Goal: Task Accomplishment & Management: Complete application form

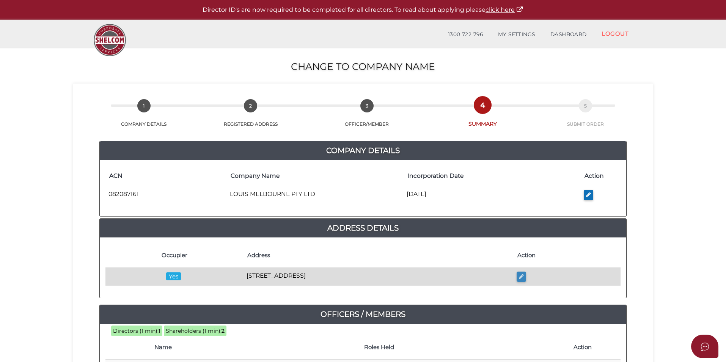
click at [524, 276] on icon "button" at bounding box center [521, 276] width 5 height 6
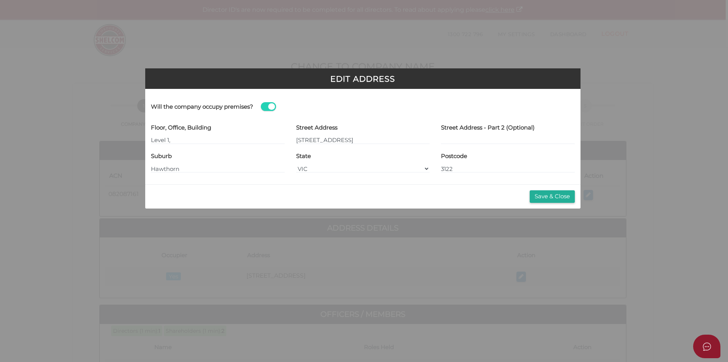
click at [266, 108] on span at bounding box center [268, 106] width 15 height 9
click at [0, 0] on input "checkbox" at bounding box center [0, 0] width 0 height 0
type input "Stantins Partners Pty Ltd"
click at [553, 198] on button "Save & Close" at bounding box center [552, 196] width 45 height 13
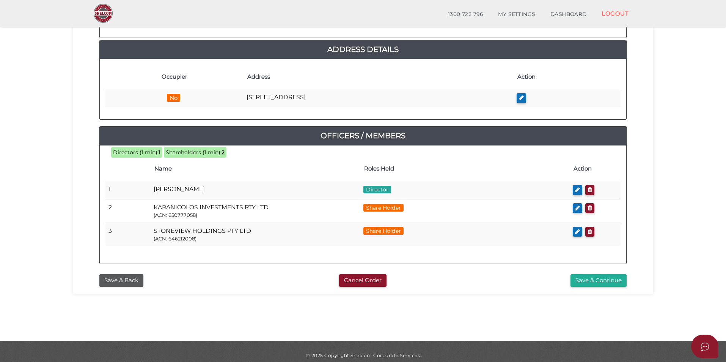
scroll to position [152, 0]
click at [601, 280] on button "Save & Continue" at bounding box center [599, 280] width 56 height 13
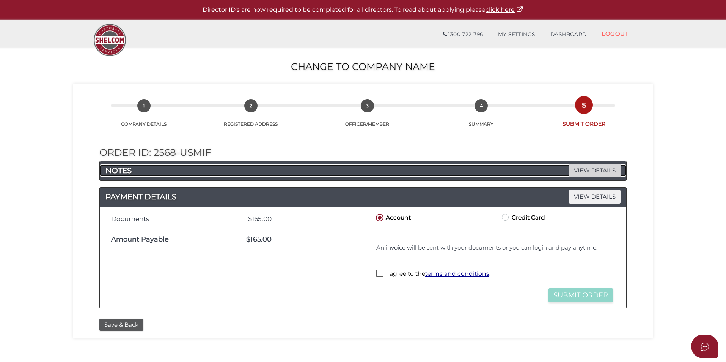
click at [590, 172] on span "VIEW DETAILS" at bounding box center [595, 170] width 52 height 13
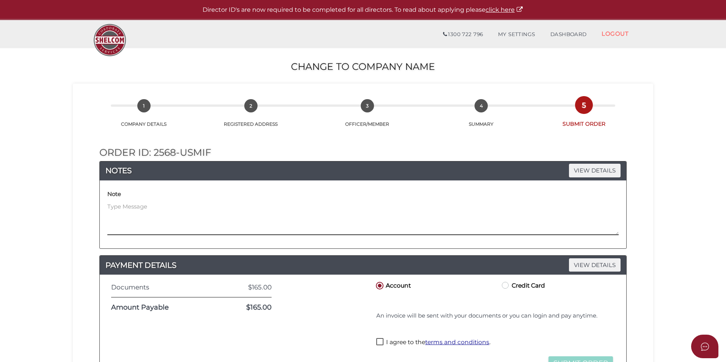
click at [129, 223] on textarea at bounding box center [362, 218] width 511 height 33
click at [137, 227] on textarea at bounding box center [362, 218] width 511 height 33
click at [539, 230] on textarea "Please refer to ticket number 24380 so name change can be done concurrently wit…" at bounding box center [362, 218] width 511 height 33
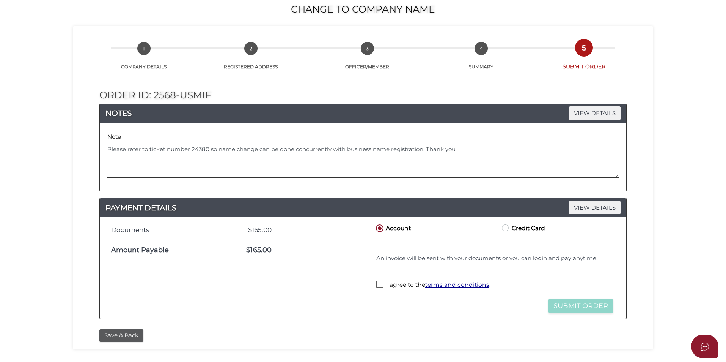
scroll to position [114, 0]
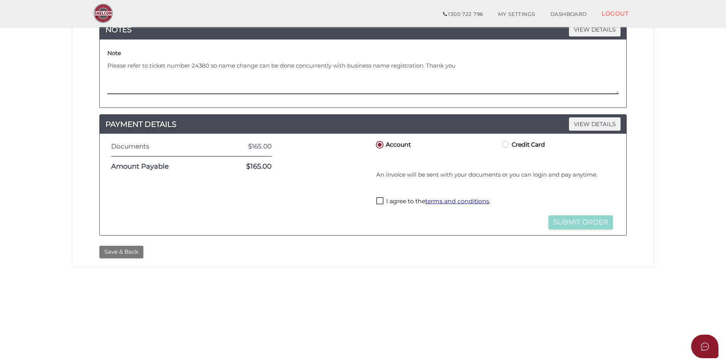
type textarea "Please refer to ticket number 24380 so name change can be done concurrently wit…"
click at [113, 253] on button "Save & Back" at bounding box center [121, 251] width 44 height 13
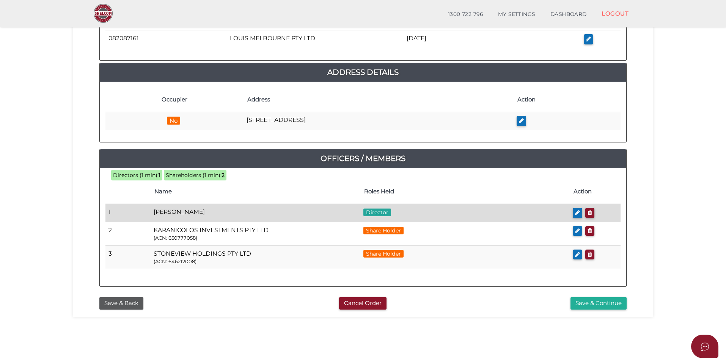
scroll to position [159, 0]
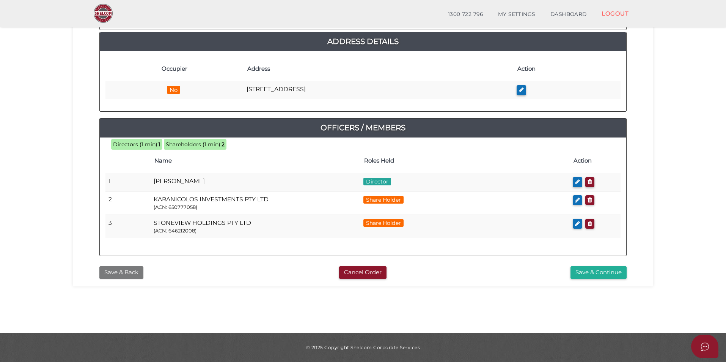
click at [121, 274] on button "Save & Back" at bounding box center [121, 272] width 44 height 13
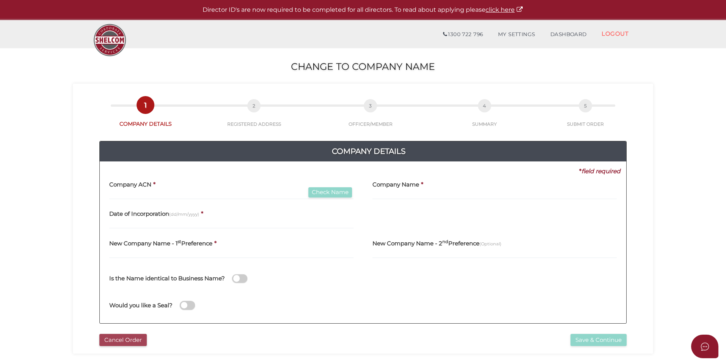
click at [119, 341] on button "Cancel Order" at bounding box center [122, 339] width 47 height 13
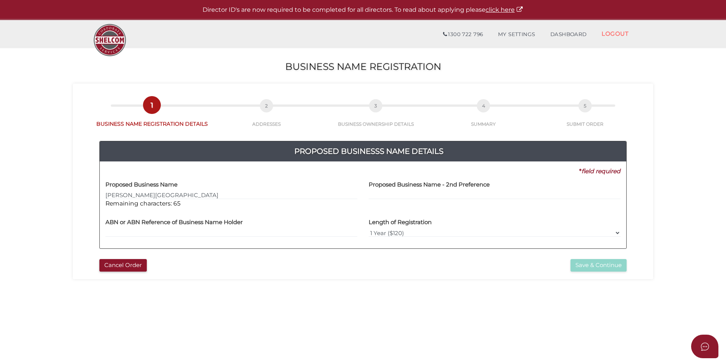
type input "[PERSON_NAME][GEOGRAPHIC_DATA]"
click at [154, 229] on input "text" at bounding box center [231, 232] width 252 height 8
drag, startPoint x: 618, startPoint y: 232, endPoint x: 597, endPoint y: 231, distance: 20.5
click at [618, 232] on select "1 Year ($120) 3 Years ($175)" at bounding box center [495, 232] width 252 height 8
select select "3"
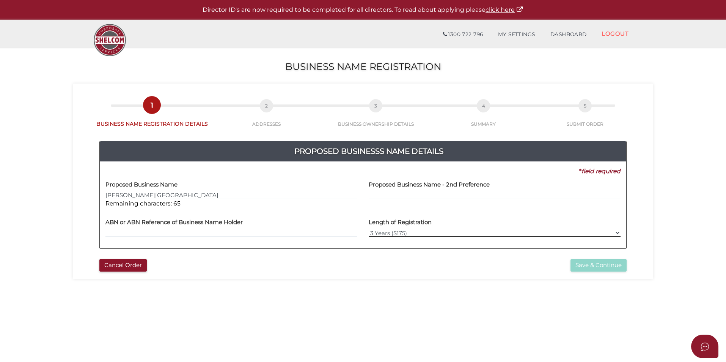
click at [369, 228] on select "1 Year ($120) 3 Years ($175)" at bounding box center [495, 232] width 252 height 8
click at [144, 230] on input "text" at bounding box center [231, 232] width 252 height 8
paste input "14 800 880 578"
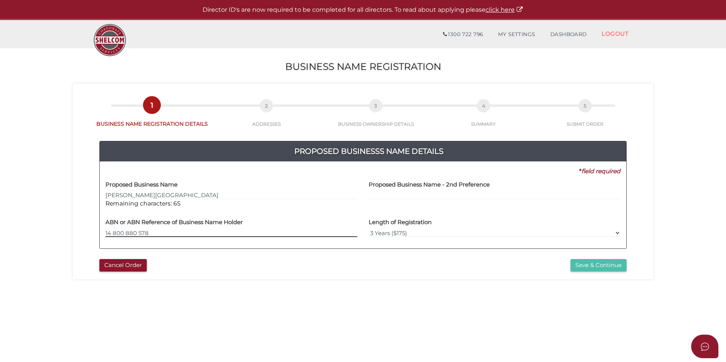
type input "14 800 880 578"
click at [600, 265] on button "Save & Continue" at bounding box center [599, 265] width 56 height 13
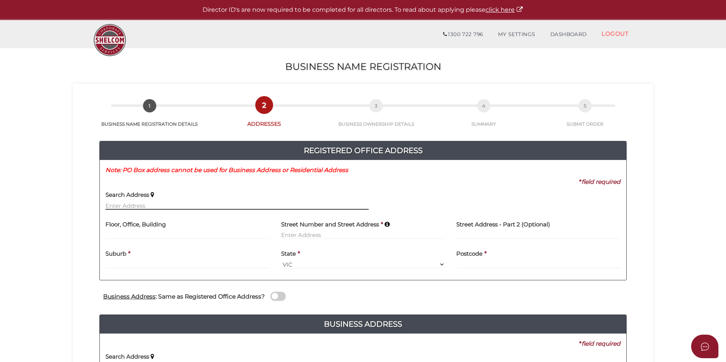
drag, startPoint x: 109, startPoint y: 207, endPoint x: 125, endPoint y: 204, distance: 16.3
click at [109, 207] on input "text" at bounding box center [236, 205] width 263 height 8
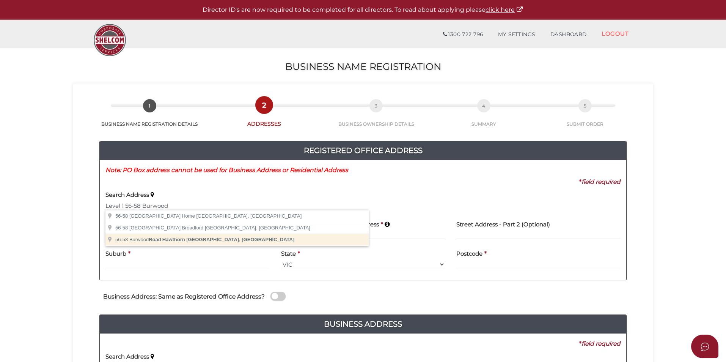
type input "56-58 Burwood Road, Hawthorn VIC, Australia"
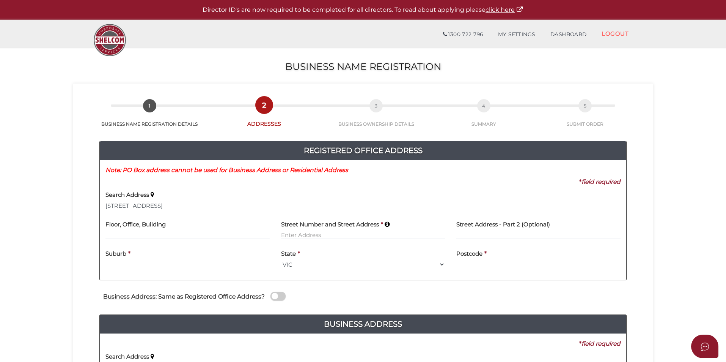
type input "56-58 Burwood Road"
type input "Hawthorn"
select select "VIC"
type input "3122"
drag, startPoint x: 125, startPoint y: 236, endPoint x: 180, endPoint y: 233, distance: 54.8
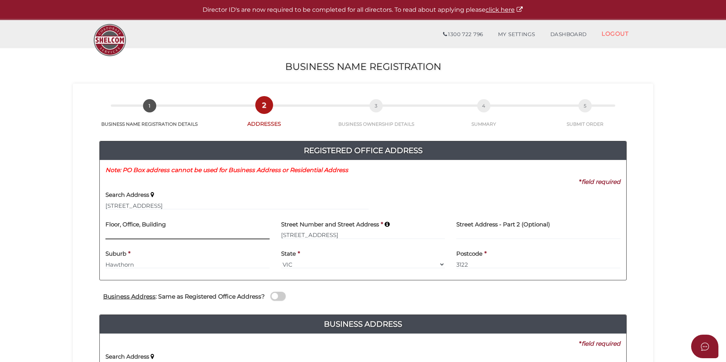
click at [125, 236] on input at bounding box center [187, 235] width 164 height 8
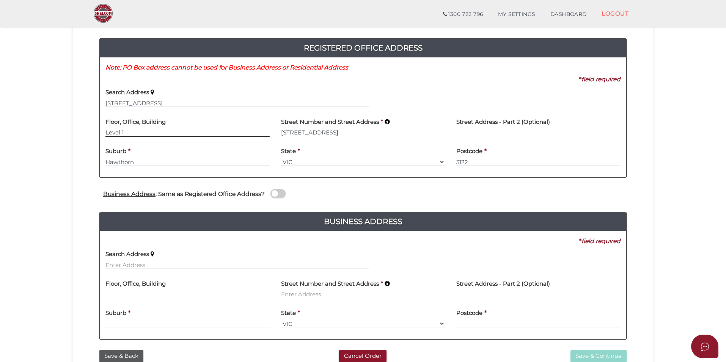
scroll to position [76, 0]
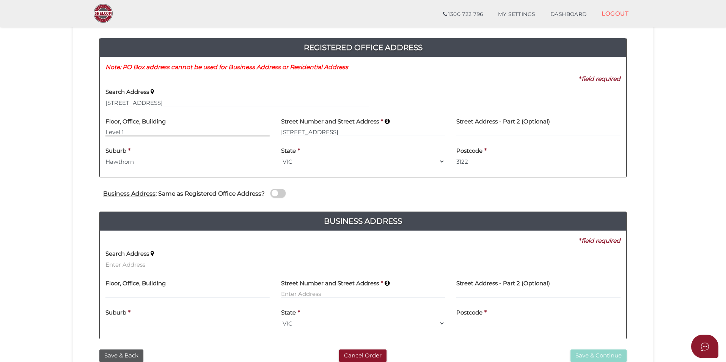
type input "Level 1"
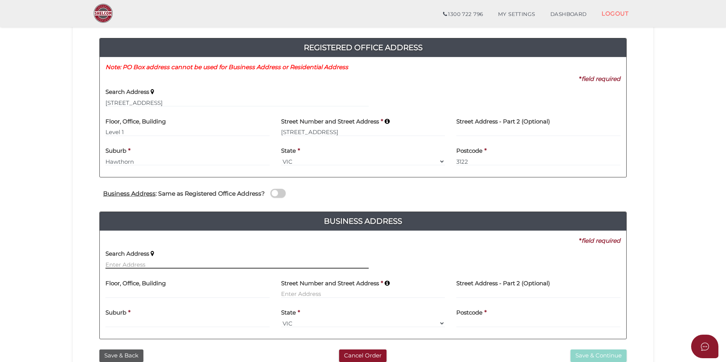
click at [148, 261] on input "text" at bounding box center [236, 264] width 263 height 8
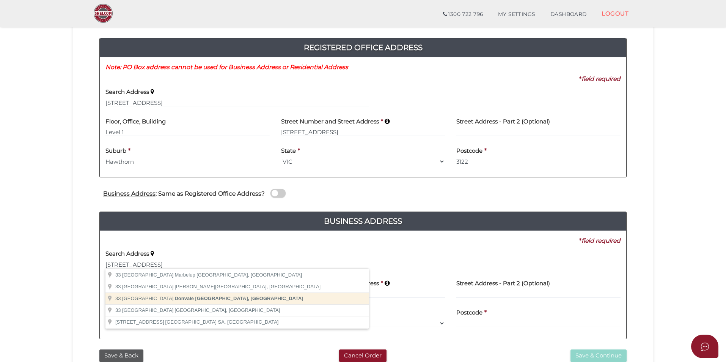
type input "33 Berrima Road, Donvale VIC, Australia"
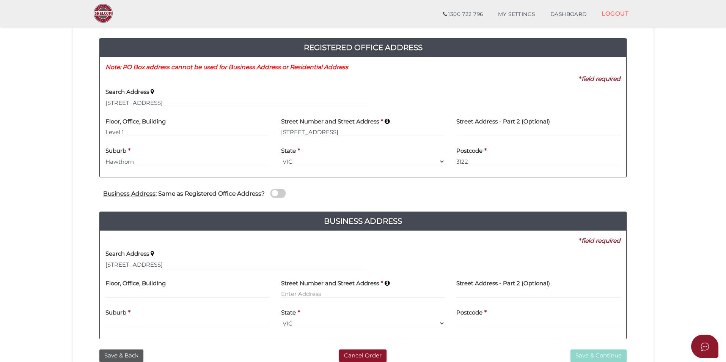
type input "33 Berrima Road"
type input "Donvale"
select select "VIC"
type input "3111"
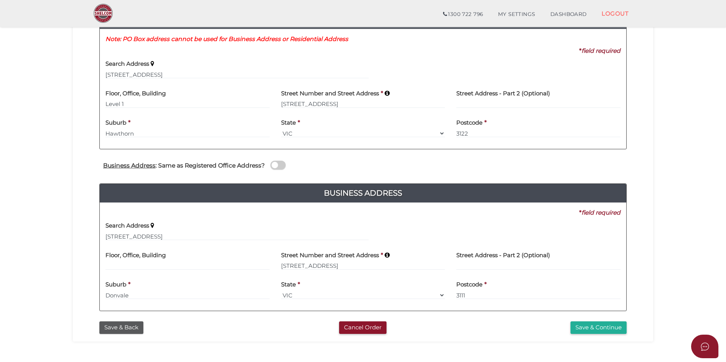
scroll to position [152, 0]
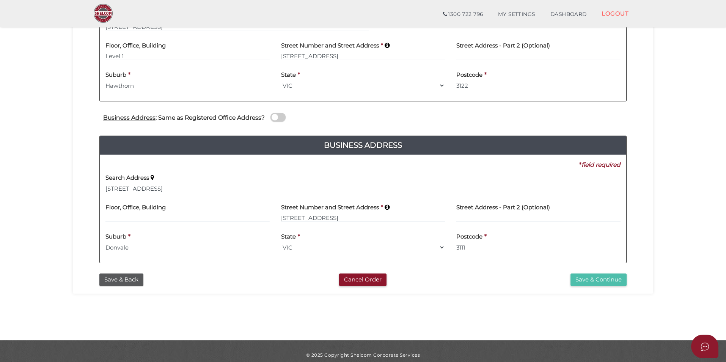
click at [598, 280] on button "Save & Continue" at bounding box center [599, 279] width 56 height 13
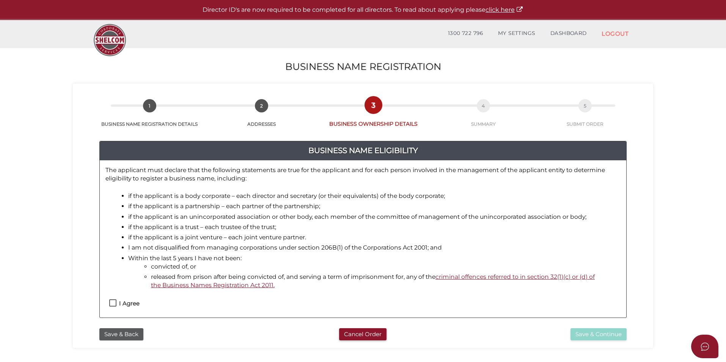
click at [112, 304] on label "I Agree" at bounding box center [124, 304] width 30 height 9
checkbox input "true"
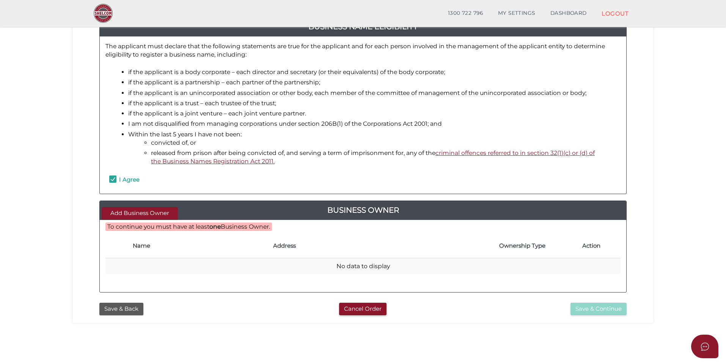
scroll to position [114, 0]
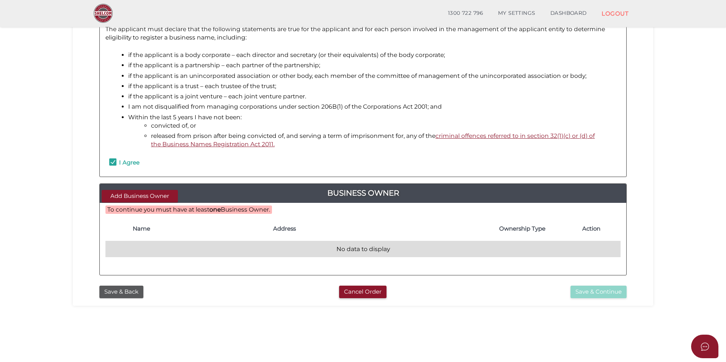
click at [133, 246] on td "No data to display" at bounding box center [362, 249] width 515 height 16
click at [163, 249] on td "No data to display" at bounding box center [362, 249] width 515 height 16
click at [373, 250] on td "No data to display" at bounding box center [362, 249] width 515 height 16
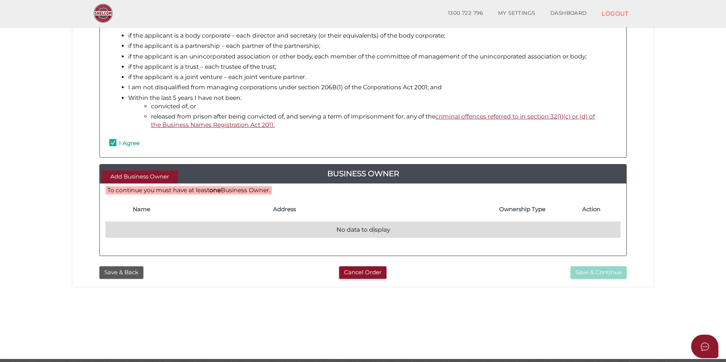
scroll to position [152, 0]
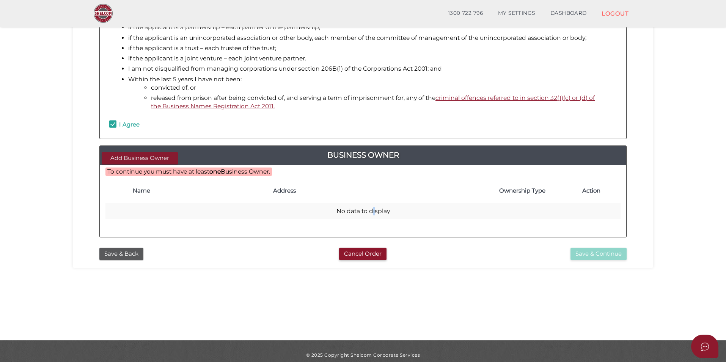
click at [147, 159] on button "Add Business Owner" at bounding box center [140, 158] width 76 height 13
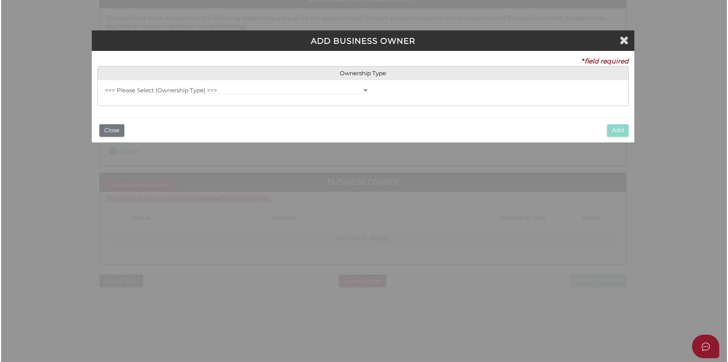
scroll to position [0, 0]
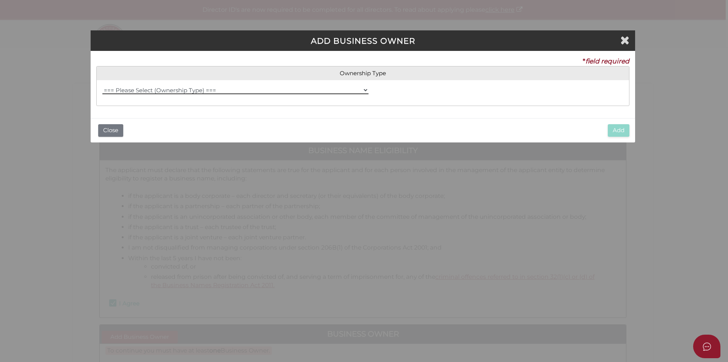
click at [176, 88] on select "=== Please Select (Ownership Type) === Individual Company Trust - Individual Tr…" at bounding box center [235, 90] width 266 height 8
select select "Trust - Company"
click at [102, 86] on select "=== Please Select (Ownership Type) === Individual Company Trust - Individual Tr…" at bounding box center [235, 90] width 266 height 8
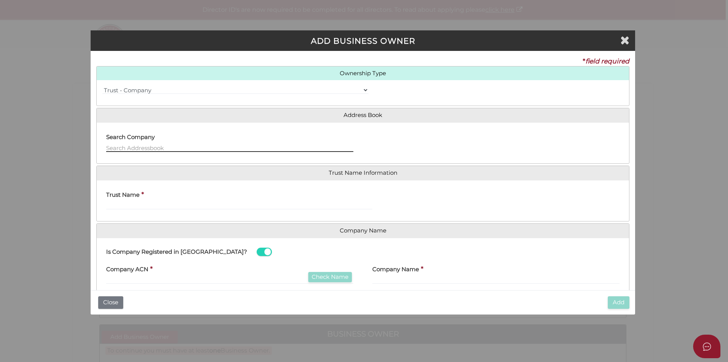
click at [133, 148] on input "text" at bounding box center [229, 147] width 247 height 8
click at [156, 142] on div "Search Company louis fruits" at bounding box center [229, 140] width 247 height 24
click at [146, 146] on input "louis fruits" at bounding box center [229, 147] width 247 height 8
drag, startPoint x: 152, startPoint y: 146, endPoint x: -34, endPoint y: 148, distance: 185.9
click at [0, 148] on html "Shelcom is loading Processing Payment...Please Wait... Director ID's are now re…" at bounding box center [364, 181] width 728 height 362
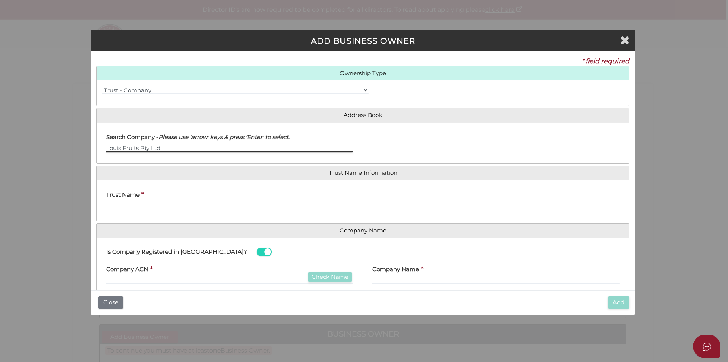
type input "Louis Fruits Pty Ltd"
click at [132, 200] on label "Trust Name" at bounding box center [122, 194] width 33 height 16
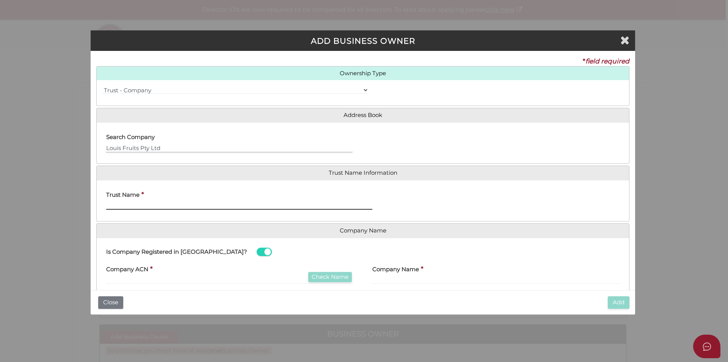
click at [132, 201] on input "Trust Name" at bounding box center [239, 205] width 266 height 8
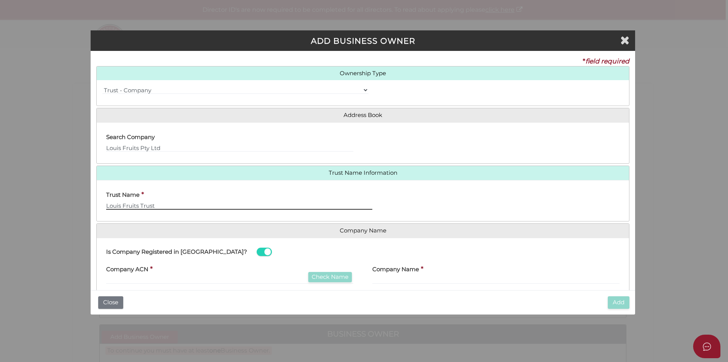
type input "Louis Fruits Trust"
click at [124, 281] on input "text" at bounding box center [229, 279] width 247 height 8
click at [153, 277] on input "text" at bounding box center [229, 279] width 247 height 8
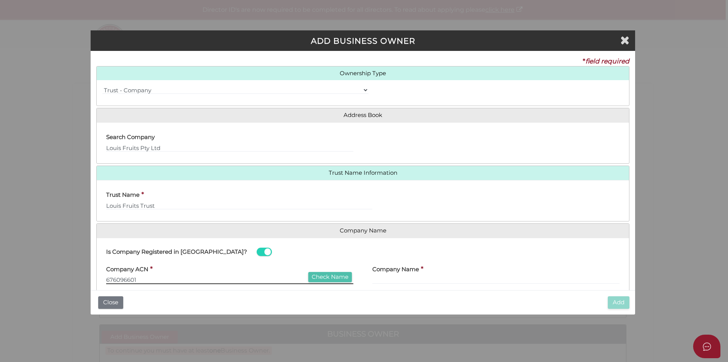
type input "676096601"
click at [325, 275] on button "Check Name" at bounding box center [330, 277] width 44 height 10
type input "LOUIS FRUITS PTY LTD"
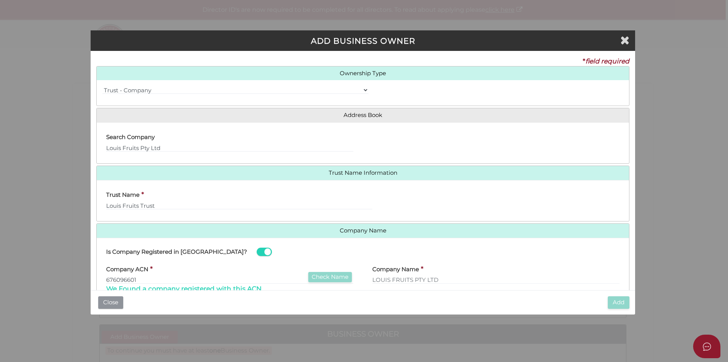
click at [107, 302] on button "Close" at bounding box center [110, 302] width 25 height 13
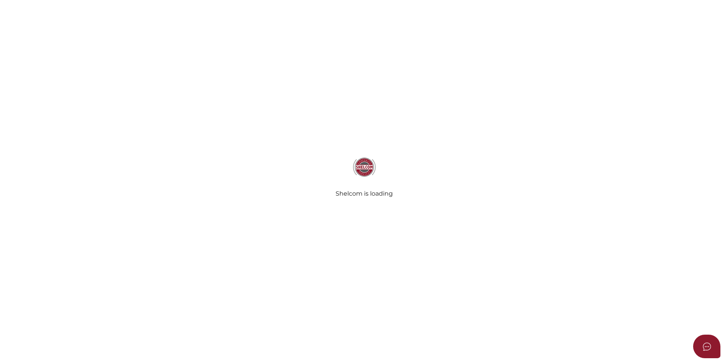
checkbox input "true"
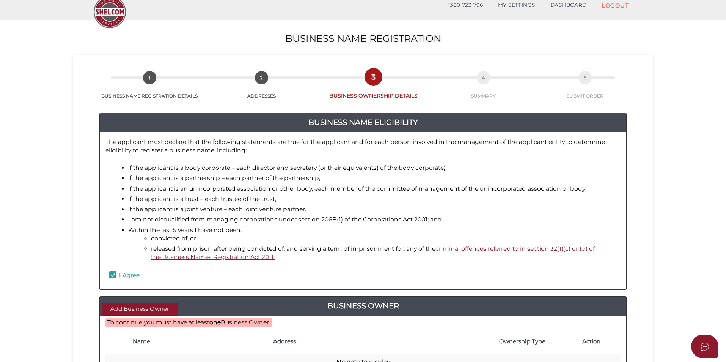
scroll to position [152, 0]
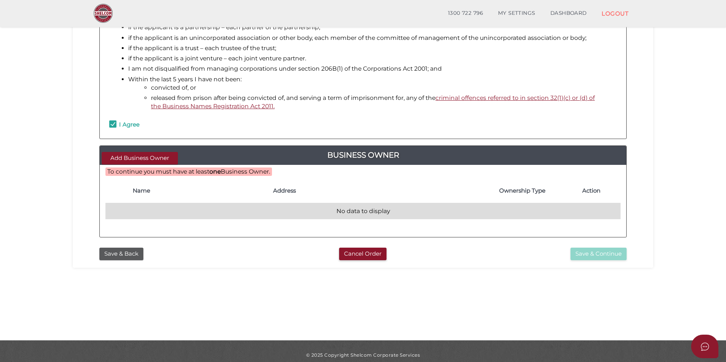
click at [163, 211] on td "No data to display" at bounding box center [362, 211] width 515 height 16
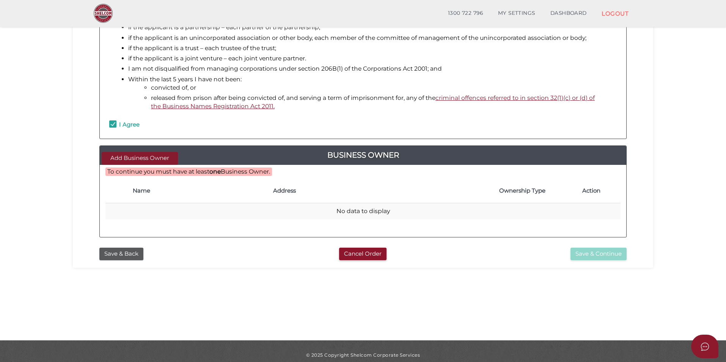
click at [139, 158] on button "Add Business Owner" at bounding box center [140, 158] width 76 height 13
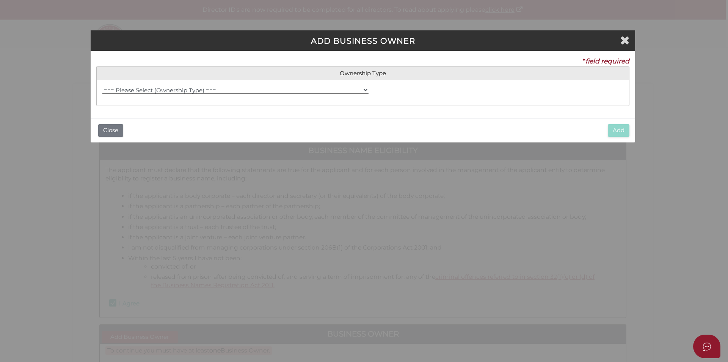
click at [165, 91] on select "=== Please Select (Ownership Type) === Individual Company Trust - Individual Tr…" at bounding box center [235, 90] width 266 height 8
select select "Trust - Company"
click at [102, 86] on select "=== Please Select (Ownership Type) === Individual Company Trust - Individual Tr…" at bounding box center [235, 90] width 266 height 8
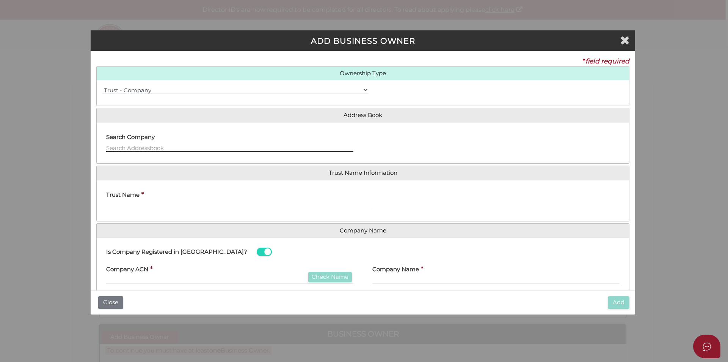
click at [148, 148] on input "text" at bounding box center [229, 147] width 247 height 8
type input "56-58 Burwood Road"
click at [139, 199] on div "Trust Name *" at bounding box center [239, 198] width 266 height 24
click at [139, 202] on input "Trust Name" at bounding box center [239, 205] width 266 height 8
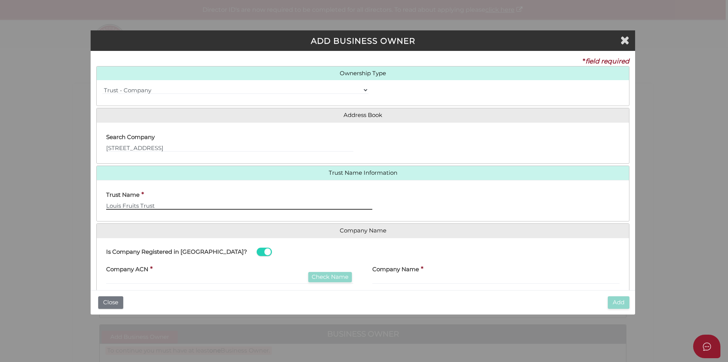
type input "Louis Fruits Trust"
click at [166, 276] on input "text" at bounding box center [229, 279] width 247 height 8
paste input "14800880578"
type input "14800880578"
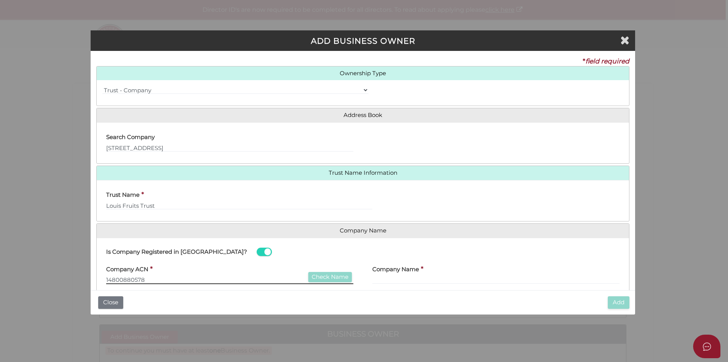
click at [269, 280] on input "14800880578" at bounding box center [229, 279] width 247 height 8
click at [173, 146] on input "[STREET_ADDRESS]" at bounding box center [229, 147] width 247 height 8
click at [150, 278] on input "14800880578" at bounding box center [229, 279] width 247 height 8
click at [452, 277] on input "text" at bounding box center [496, 279] width 247 height 8
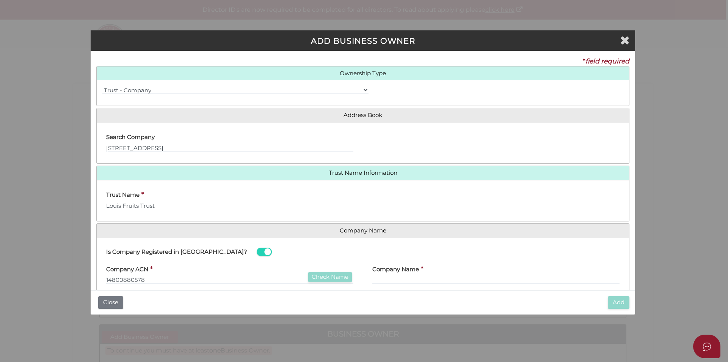
click at [257, 251] on span at bounding box center [264, 251] width 15 height 9
click at [0, 0] on input "checkbox" at bounding box center [0, 0] width 0 height 0
click at [257, 251] on span at bounding box center [264, 251] width 15 height 9
click at [0, 0] on input "checkbox" at bounding box center [0, 0] width 0 height 0
click at [193, 277] on input "text" at bounding box center [229, 279] width 247 height 8
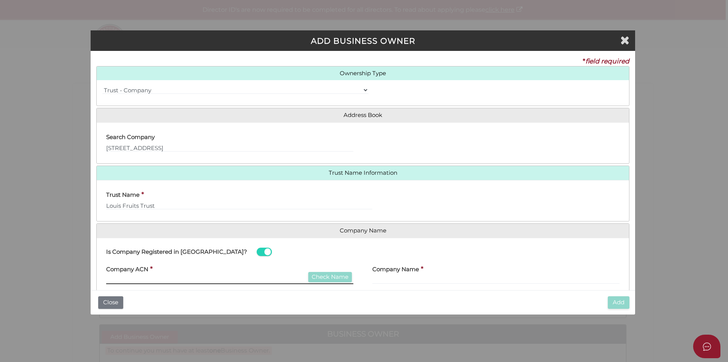
paste input "14800880578"
click at [222, 276] on input "14800880578" at bounding box center [229, 279] width 247 height 8
drag, startPoint x: 158, startPoint y: 278, endPoint x: -24, endPoint y: 270, distance: 182.6
click at [0, 270] on html "Shelcom is loading Processing Payment...Please Wait... Director ID's are now re…" at bounding box center [364, 181] width 728 height 362
type input "676096601"
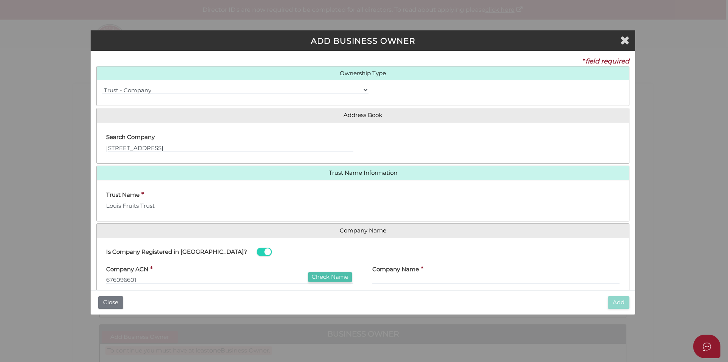
click at [325, 275] on button "Check Name" at bounding box center [330, 277] width 44 height 10
type input "LOUIS FRUITS PTY LTD"
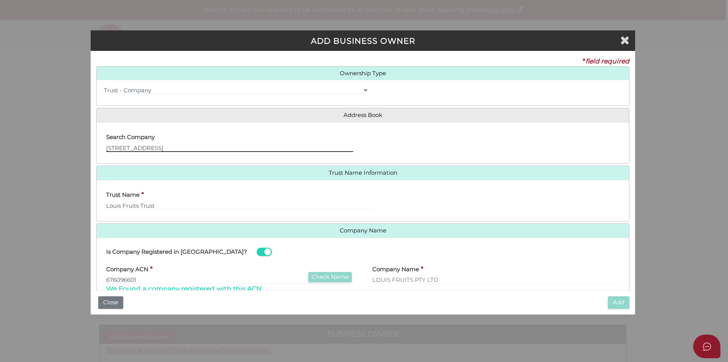
click at [174, 145] on input "[STREET_ADDRESS]" at bounding box center [229, 147] width 247 height 8
click at [108, 147] on input "56-58 Burwood Road, Hawthorn VIC 3122" at bounding box center [229, 147] width 247 height 8
click at [376, 89] on div "=== Please Select (Ownership Type) === Individual Company Trust - Individual Tr…" at bounding box center [363, 93] width 533 height 14
click at [352, 125] on div "Search Company 56-58 Burwood Road, Hawthorn VIC 3122" at bounding box center [363, 142] width 533 height 41
click at [263, 149] on input "56-58 Burwood Road, Hawthorn VIC 3122" at bounding box center [229, 147] width 247 height 8
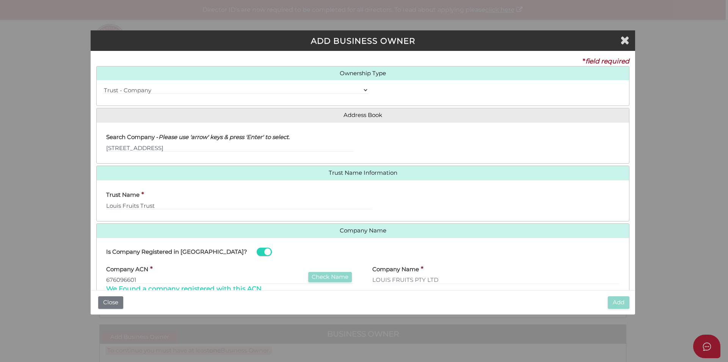
click at [104, 149] on div "Search Company - Please use 'arrow' keys & press 'Enter' to select. 56-58 Burwo…" at bounding box center [230, 143] width 266 height 30
click at [107, 148] on input "56-58 Burwood Road, Hawthorn VIC 3122" at bounding box center [229, 147] width 247 height 8
type input "Level 1 56-58 Burwood Road, Hawthorn VIC 3122"
click at [204, 203] on input "Louis Fruits Trust" at bounding box center [239, 205] width 266 height 8
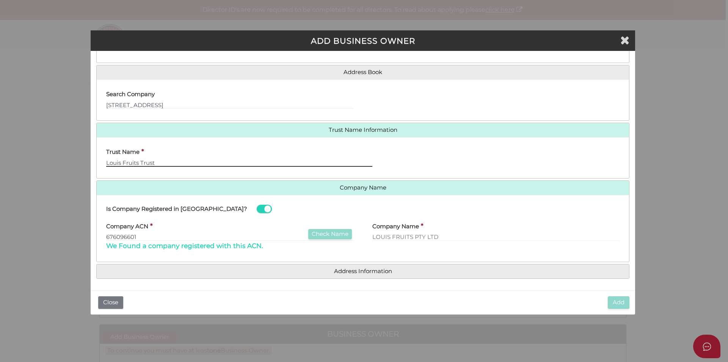
scroll to position [44, 0]
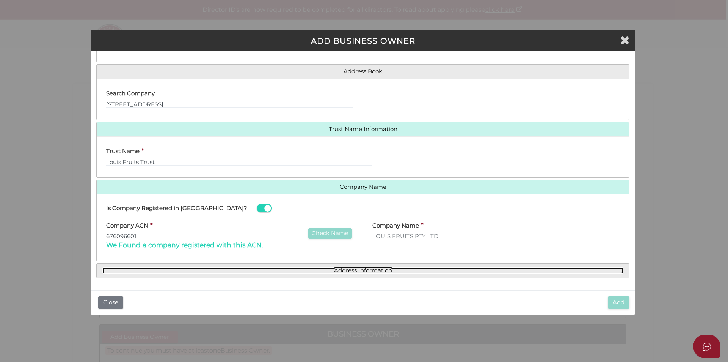
click at [386, 269] on link "Address Information" at bounding box center [362, 270] width 521 height 6
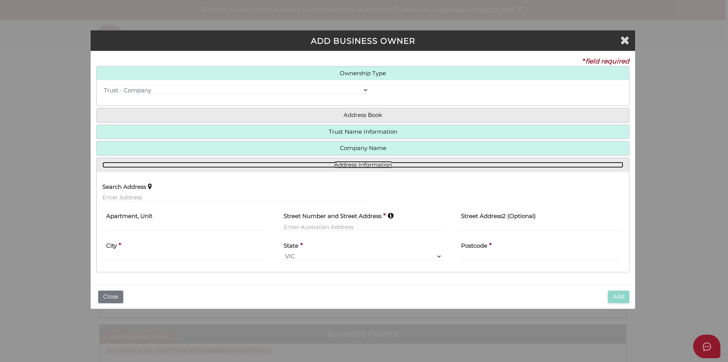
scroll to position [0, 0]
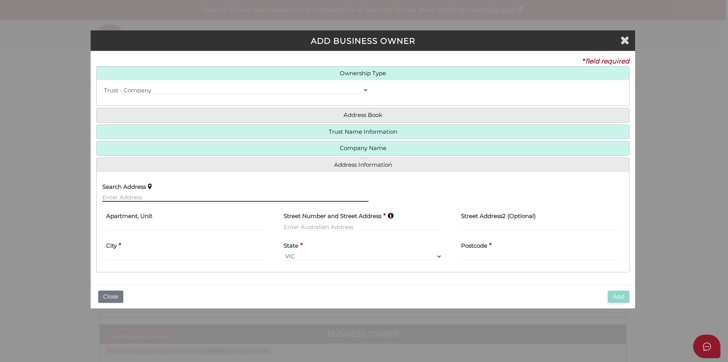
click at [146, 195] on input "text" at bounding box center [235, 197] width 266 height 8
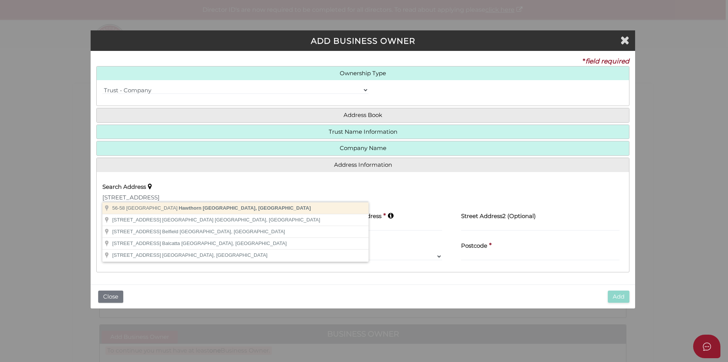
type input "56-58 Burwood Road, Hawthorn VIC, Australia"
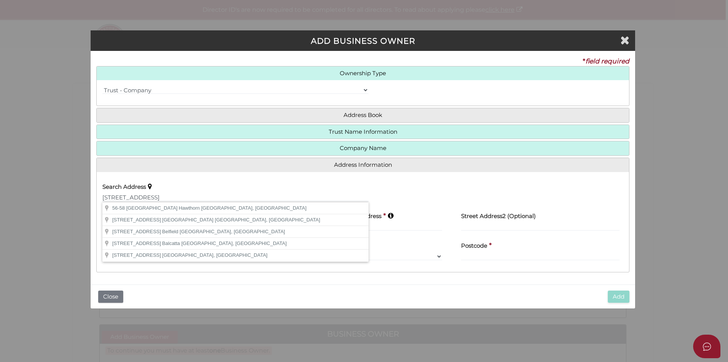
type input "56-58 Burwood Road"
type input "Hawthorn"
select select "VIC"
type input "3122"
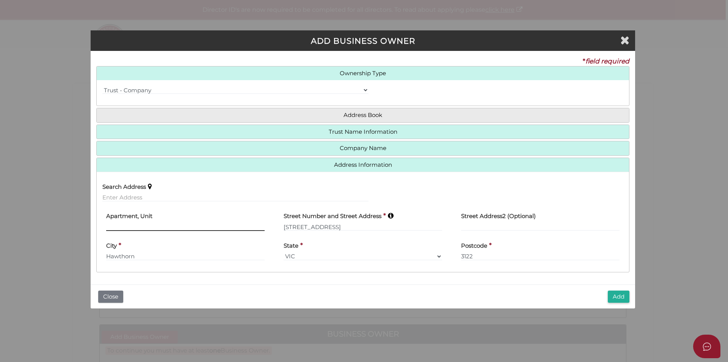
click at [135, 225] on input "text" at bounding box center [185, 226] width 159 height 8
type input "Level 1"
click at [391, 215] on icon at bounding box center [391, 215] width 6 height 6
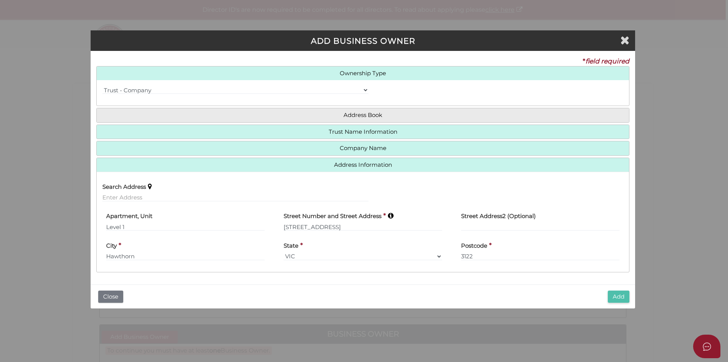
click at [615, 297] on button "Add" at bounding box center [619, 296] width 22 height 13
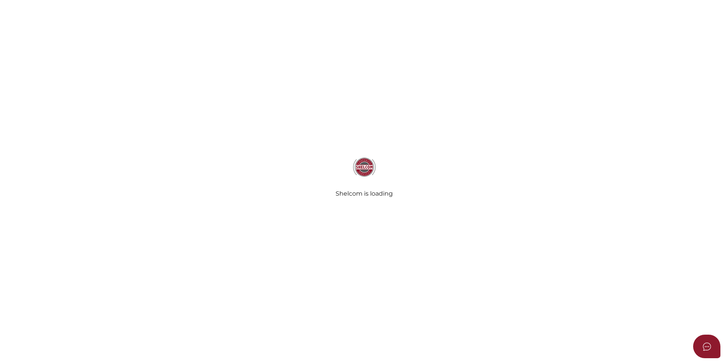
checkbox input "true"
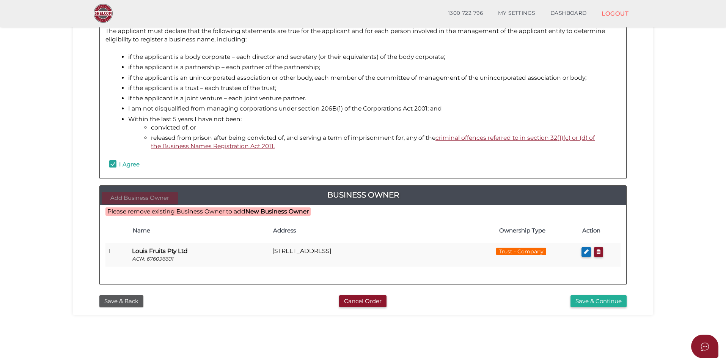
scroll to position [114, 0]
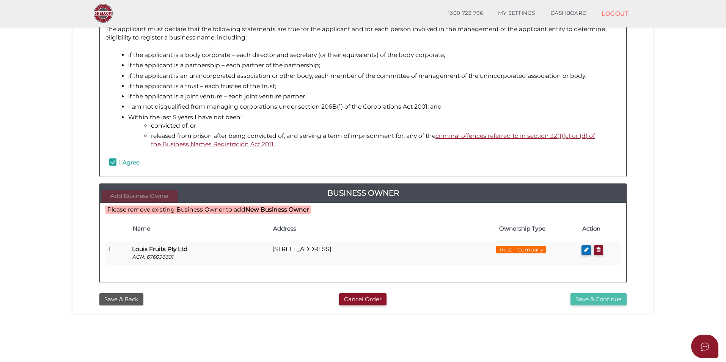
click at [599, 299] on button "Save & Continue" at bounding box center [599, 299] width 56 height 13
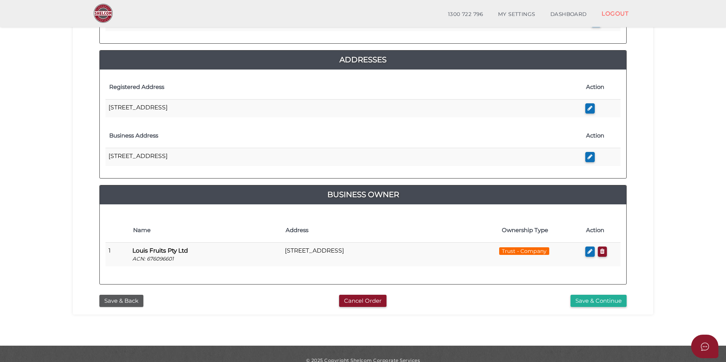
scroll to position [152, 0]
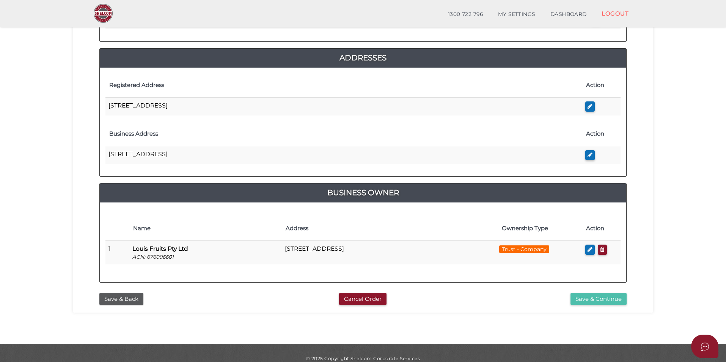
click at [601, 300] on button "Save & Continue" at bounding box center [599, 298] width 56 height 13
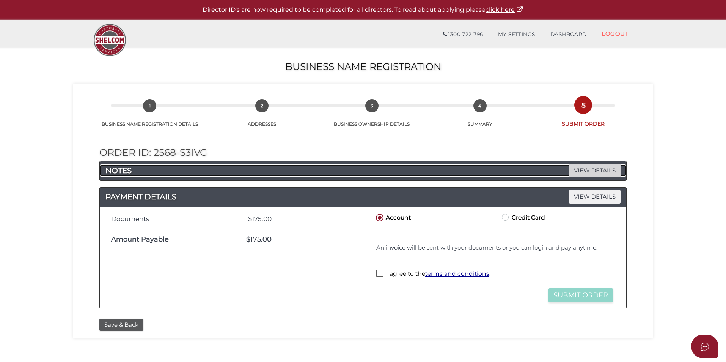
click at [603, 171] on span "VIEW DETAILS" at bounding box center [595, 170] width 52 height 13
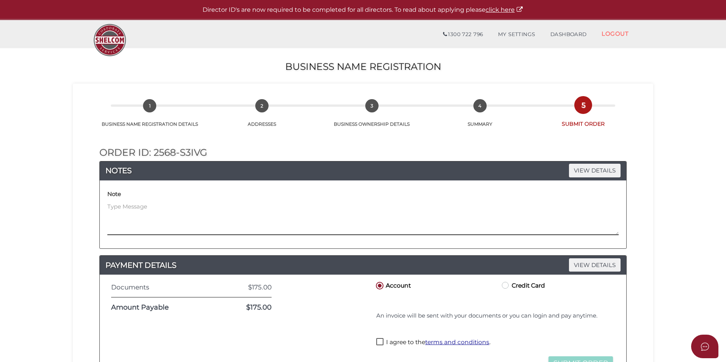
click at [132, 219] on textarea at bounding box center [362, 218] width 511 height 33
click at [204, 208] on textarea "Please refer to ticket number" at bounding box center [362, 218] width 511 height 33
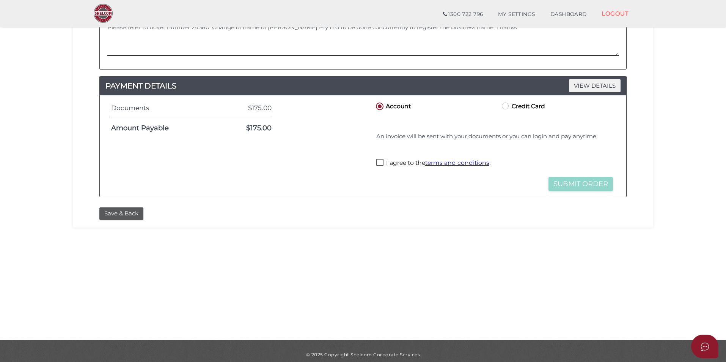
scroll to position [159, 0]
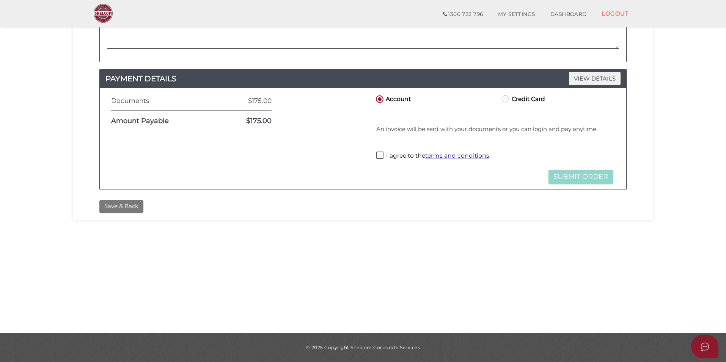
type textarea "Please refer to ticket number 24380. Change of name of Louis Melbourne Pty Ltd …"
click at [115, 205] on button "Save & Back" at bounding box center [121, 206] width 44 height 13
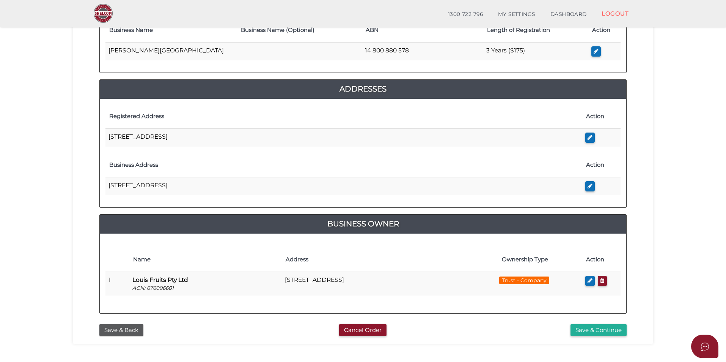
scroll to position [163, 0]
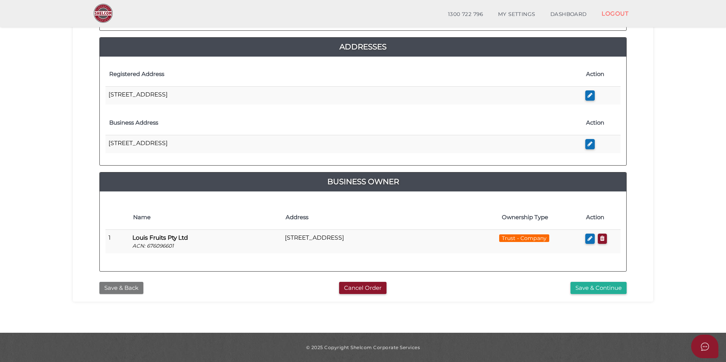
click at [125, 288] on button "Save & Back" at bounding box center [121, 287] width 44 height 13
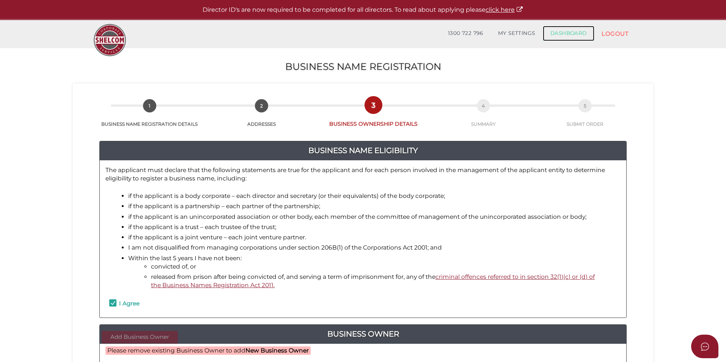
click at [565, 36] on link "DASHBOARD" at bounding box center [569, 33] width 52 height 15
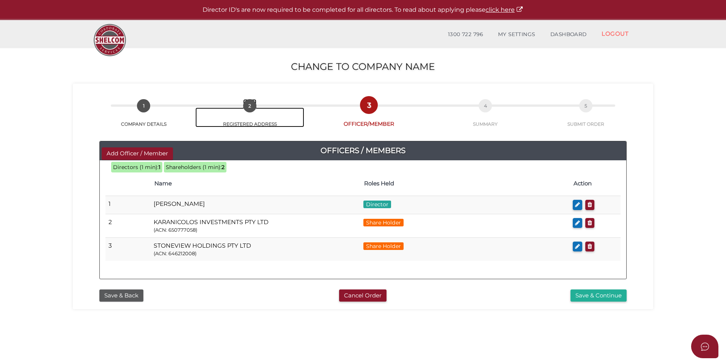
click at [249, 106] on span "2" at bounding box center [249, 105] width 13 height 13
click at [144, 106] on span "1" at bounding box center [143, 105] width 13 height 13
click at [119, 296] on button "Save & Back" at bounding box center [121, 295] width 44 height 13
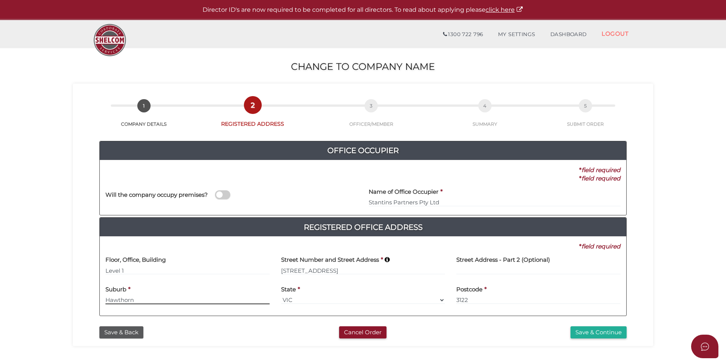
click at [119, 296] on input "Hawthorn" at bounding box center [187, 300] width 164 height 8
drag, startPoint x: 120, startPoint y: 330, endPoint x: 124, endPoint y: 322, distance: 8.1
click at [119, 330] on button "Save & Back" at bounding box center [121, 332] width 44 height 13
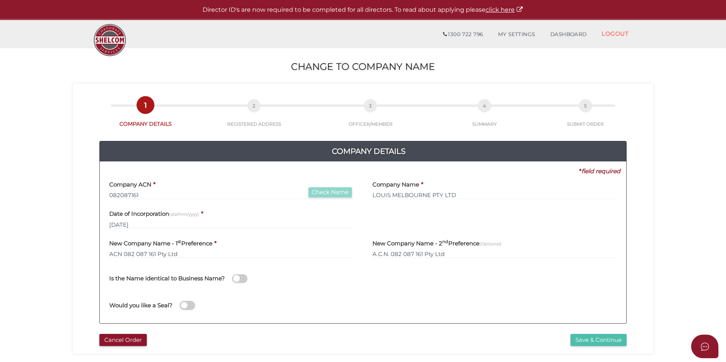
click at [597, 340] on button "Save & Continue" at bounding box center [599, 339] width 56 height 13
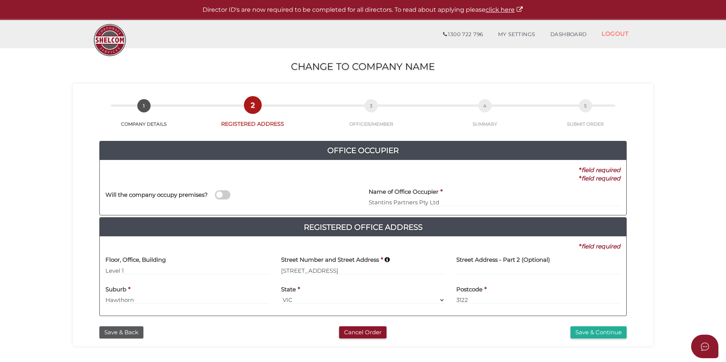
click at [391, 204] on input "Stantins Partners Pty Ltd" at bounding box center [495, 202] width 252 height 8
click at [453, 198] on input "Stantin Partners Pty Ltd" at bounding box center [495, 202] width 252 height 8
type input "Stantin Partners Pty Ltd"
click at [597, 332] on button "Save & Continue" at bounding box center [599, 332] width 56 height 13
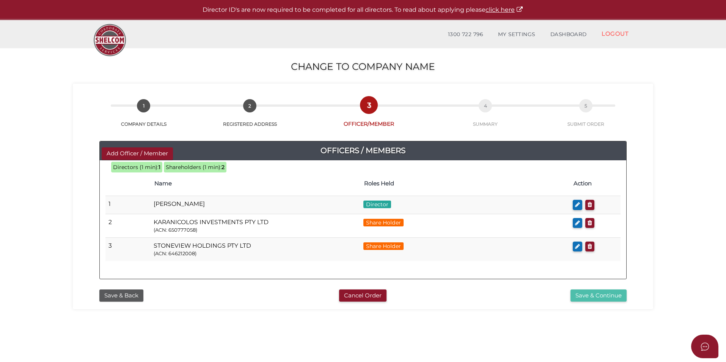
click at [599, 294] on button "Save & Continue" at bounding box center [599, 295] width 56 height 13
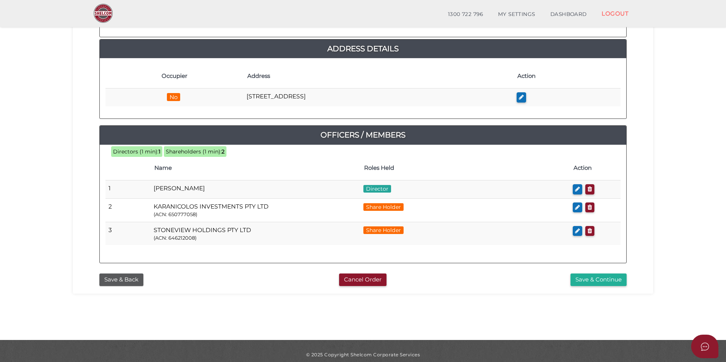
scroll to position [159, 0]
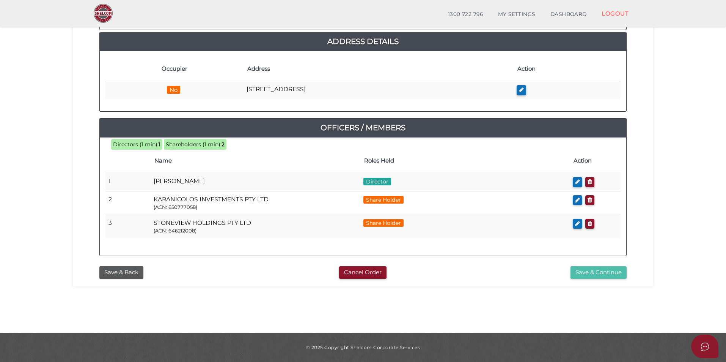
click at [597, 273] on button "Save & Continue" at bounding box center [599, 272] width 56 height 13
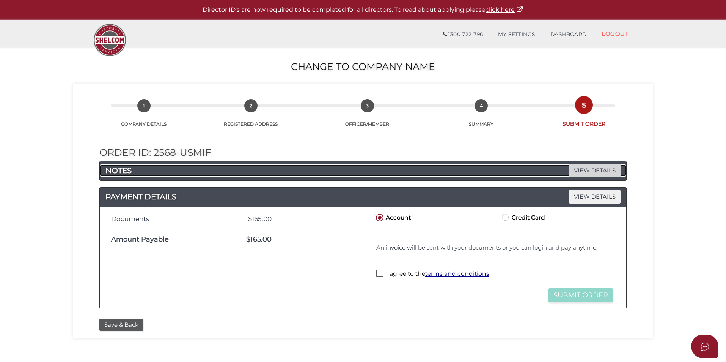
click at [586, 170] on span "VIEW DETAILS" at bounding box center [595, 170] width 52 height 13
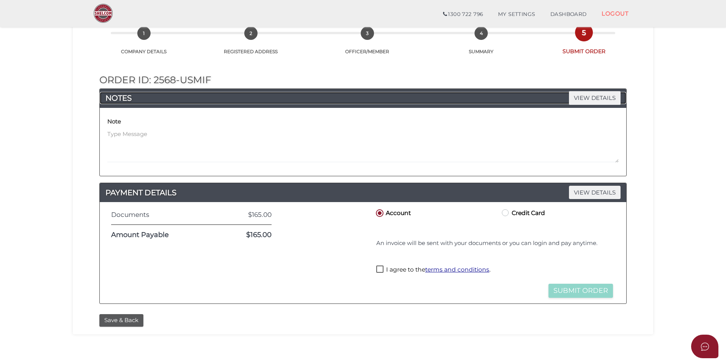
scroll to position [8, 0]
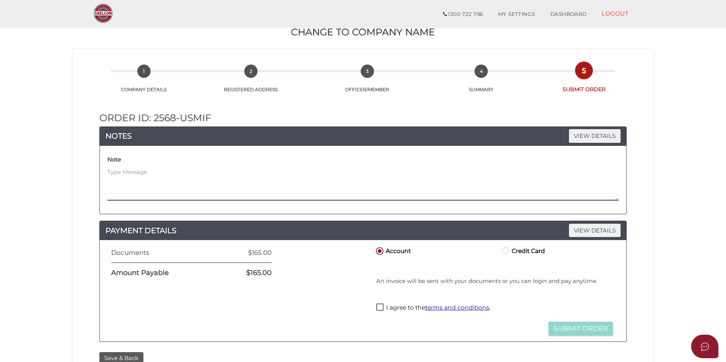
click at [132, 191] on textarea at bounding box center [362, 184] width 511 height 33
drag, startPoint x: 415, startPoint y: 172, endPoint x: 98, endPoint y: 168, distance: 316.8
click at [98, 168] on div "Order ID: 2568-uSMIF NOTES VIEW DETAILS Note Please refer to ticket number 2438…" at bounding box center [363, 220] width 569 height 255
type textarea "Please refer to ticket number 24380 to change name and then register business n…"
click at [438, 171] on textarea "Please refer to ticket number 24380 to change name and then register business n…" at bounding box center [362, 184] width 511 height 33
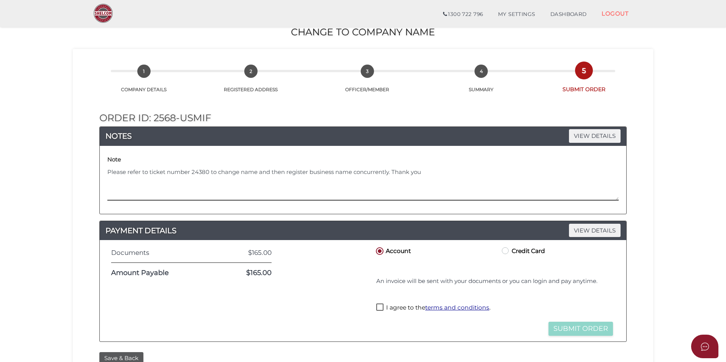
click at [436, 173] on textarea "Please refer to ticket number 24380 to change name and then register business n…" at bounding box center [362, 184] width 511 height 33
click at [506, 251] on label "Credit Card" at bounding box center [522, 249] width 45 height 9
radio input "true"
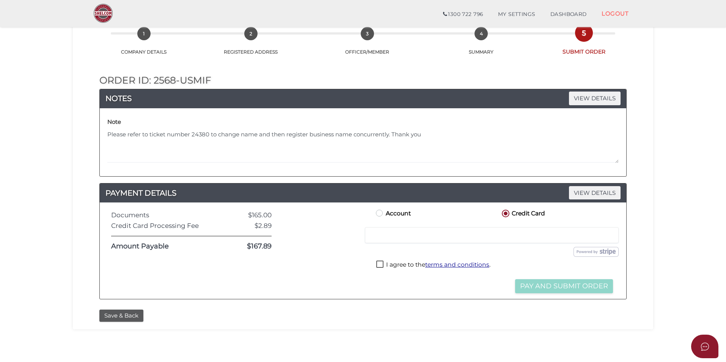
scroll to position [46, 0]
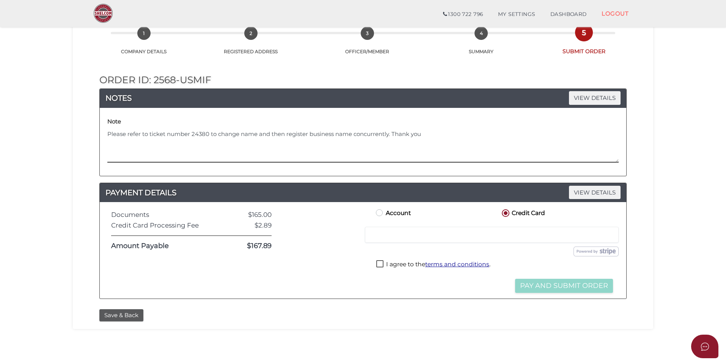
drag, startPoint x: 149, startPoint y: 133, endPoint x: 162, endPoint y: 134, distance: 12.6
click at [150, 133] on textarea "Please refer to ticket number 24380 to change name and then register business n…" at bounding box center [362, 146] width 511 height 33
click at [333, 134] on textarea "Please refer to support ticket number 24380 to change name and then register bu…" at bounding box center [362, 146] width 511 height 33
click at [485, 131] on textarea "Please refer to support ticket number 24380 to change name and then register it…" at bounding box center [362, 146] width 511 height 33
type textarea "Please refer to support ticket number 24380 to change name and then register it…"
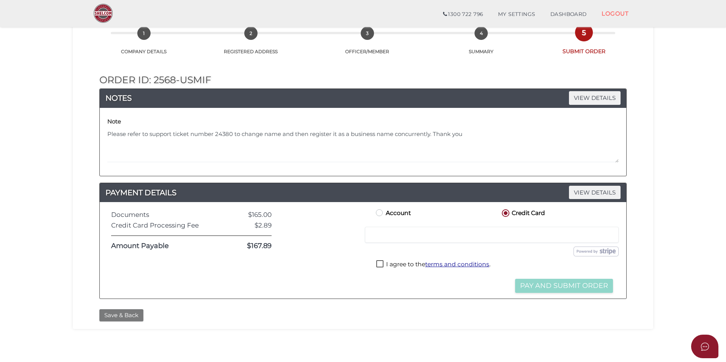
click at [123, 315] on button "Save & Back" at bounding box center [121, 315] width 44 height 13
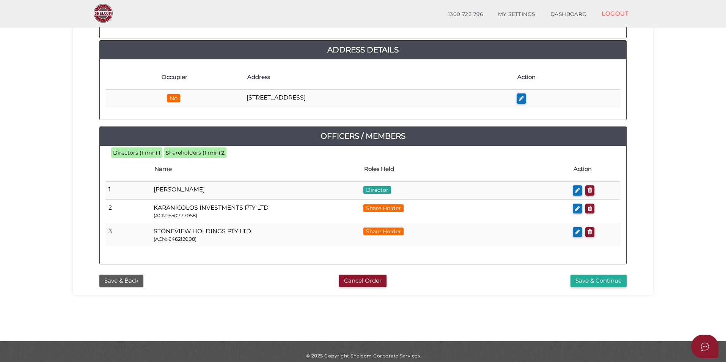
scroll to position [152, 0]
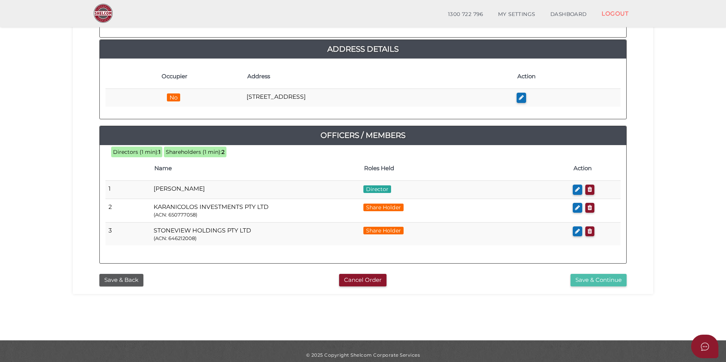
click at [602, 281] on button "Save & Continue" at bounding box center [599, 280] width 56 height 13
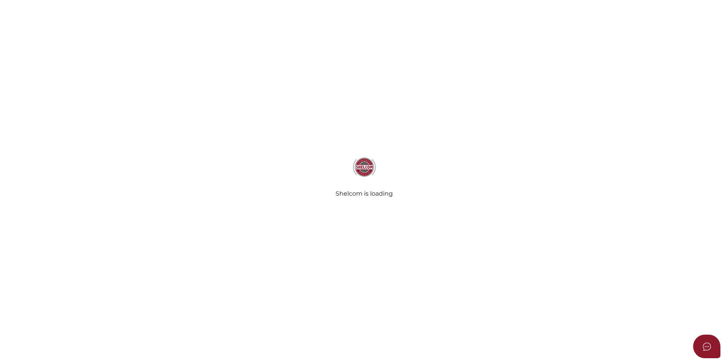
checkbox input "true"
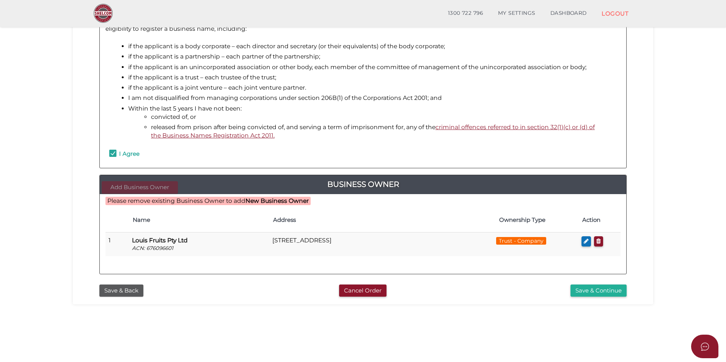
scroll to position [159, 0]
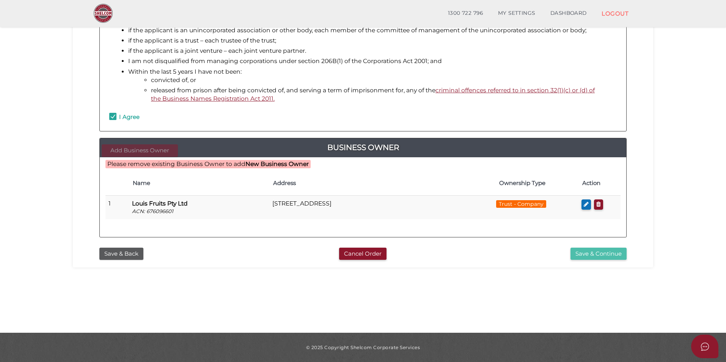
click at [602, 254] on button "Save & Continue" at bounding box center [599, 253] width 56 height 13
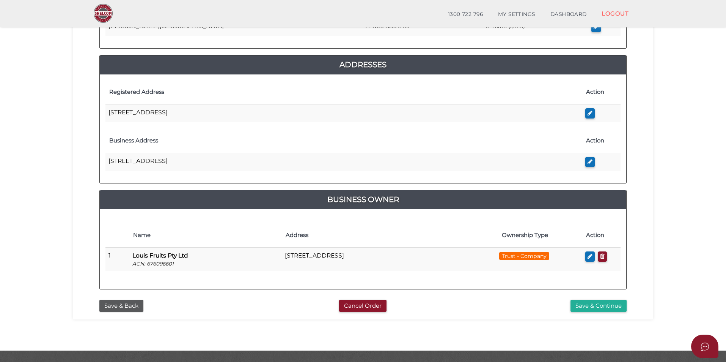
scroll to position [163, 0]
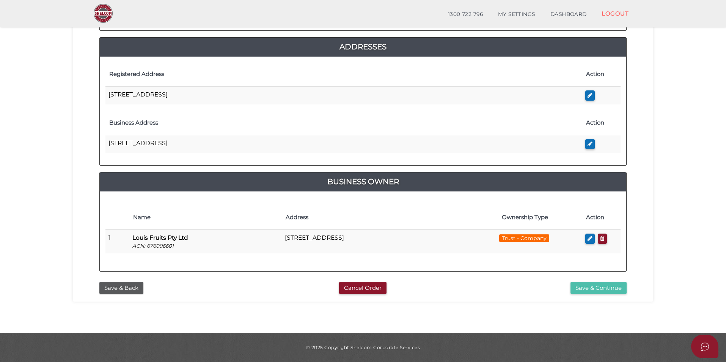
click at [603, 288] on button "Save & Continue" at bounding box center [599, 287] width 56 height 13
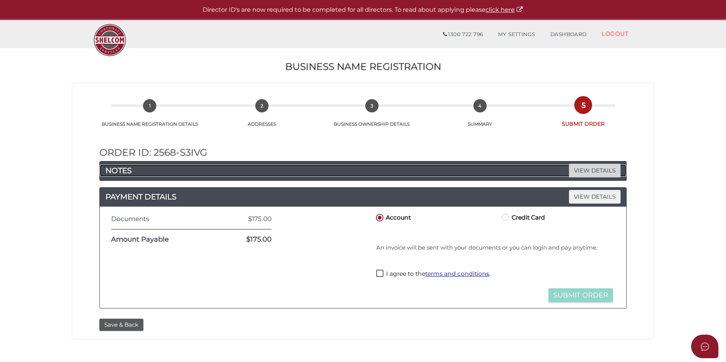
click at [583, 171] on span "VIEW DETAILS" at bounding box center [595, 170] width 52 height 13
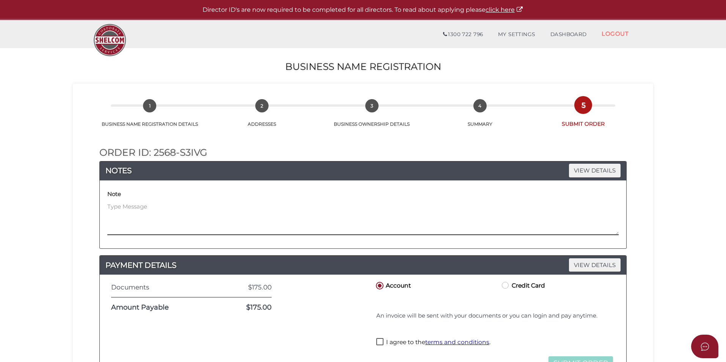
click at [129, 223] on textarea at bounding box center [362, 218] width 511 height 33
paste textarea "2568-s3ivG"
type textarea "2568-s3ivG"
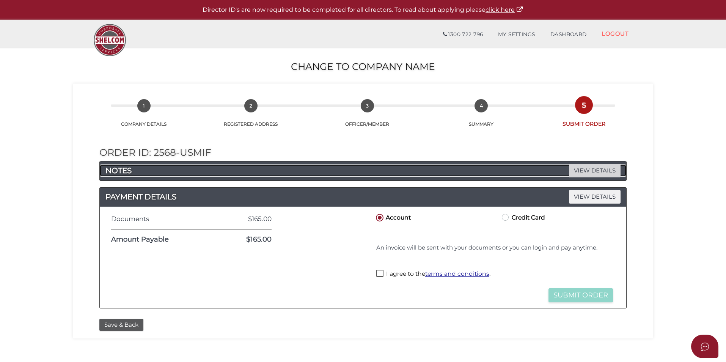
drag, startPoint x: 597, startPoint y: 171, endPoint x: 427, endPoint y: 170, distance: 170.3
click at [597, 171] on span "VIEW DETAILS" at bounding box center [595, 170] width 52 height 13
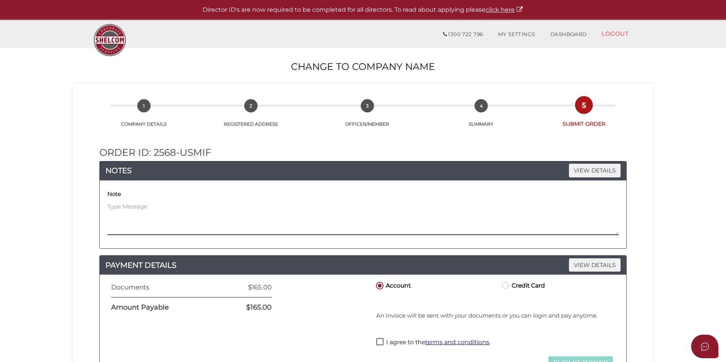
drag, startPoint x: 176, startPoint y: 232, endPoint x: 181, endPoint y: 224, distance: 9.4
click at [176, 231] on textarea at bounding box center [362, 218] width 511 height 33
click at [236, 209] on textarea "Please refer to support ticket number" at bounding box center [362, 218] width 511 height 33
click at [384, 204] on textarea "Please refer to support ticket number 24380 change of name to be concurrently w…" at bounding box center [362, 218] width 511 height 33
click at [299, 206] on textarea "Please refer to support ticket number 24380 change of name to be concurrently w…" at bounding box center [362, 218] width 511 height 33
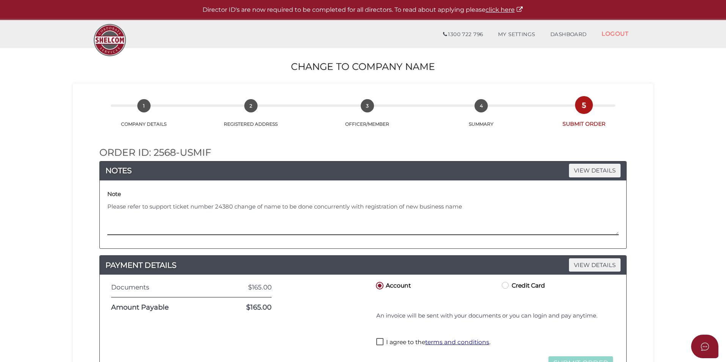
click at [474, 205] on textarea "Please refer to support ticket number 24380 change of name to be done concurren…" at bounding box center [362, 218] width 511 height 33
click at [470, 206] on textarea "Please refer to support ticket number 24380 change of name to be done concurren…" at bounding box center [362, 218] width 511 height 33
drag, startPoint x: 466, startPoint y: 208, endPoint x: 106, endPoint y: 205, distance: 360.0
click at [106, 205] on div "Note Please refer to support ticket number 24380 change of name to be done conc…" at bounding box center [362, 214] width 515 height 57
type textarea "Please refer to support ticket number 24380 change of name to be done concurren…"
